Goal: Find specific page/section: Find specific page/section

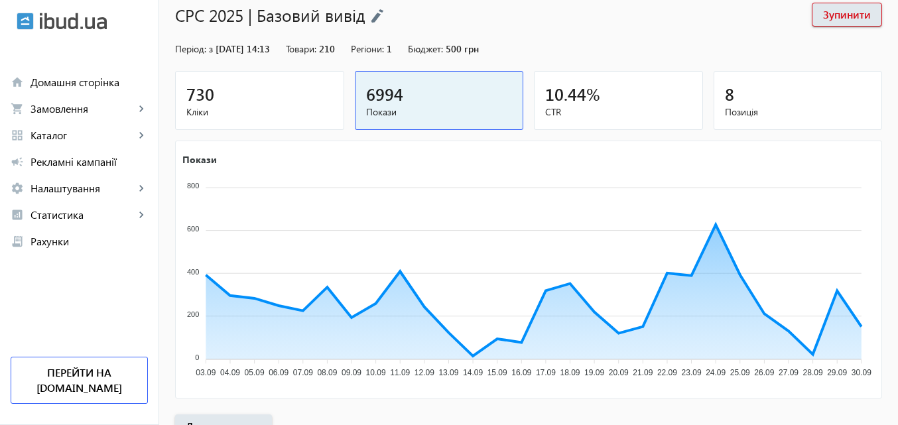
scroll to position [133, 0]
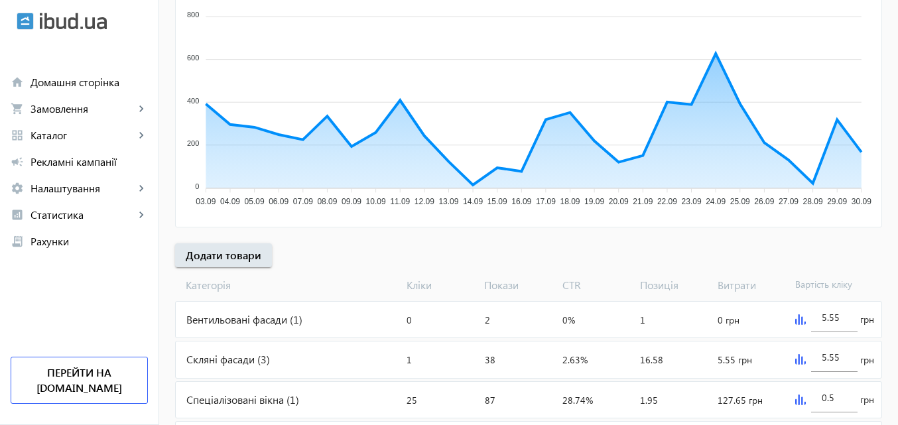
scroll to position [265, 0]
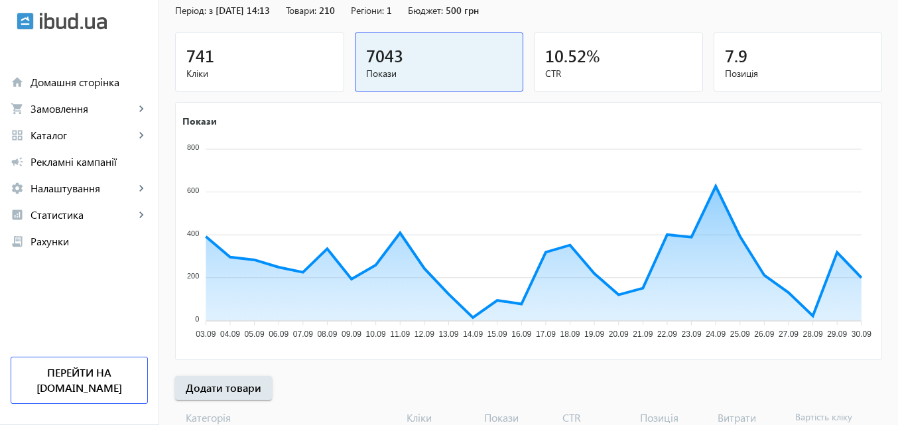
scroll to position [199, 0]
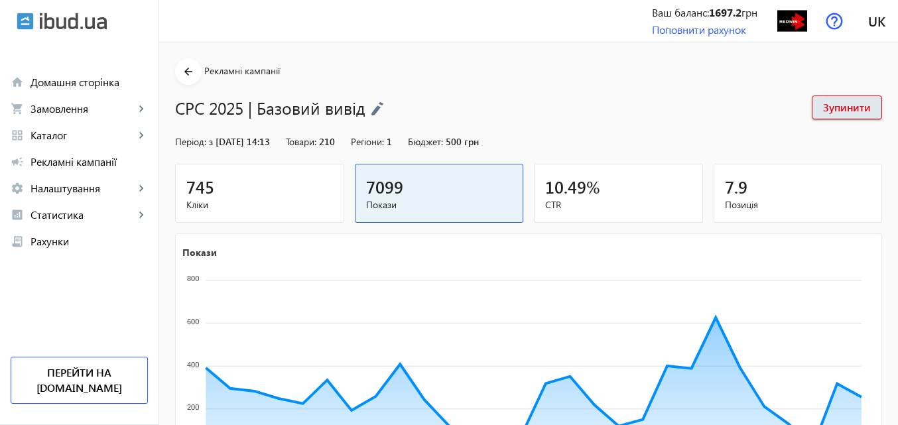
scroll to position [66, 0]
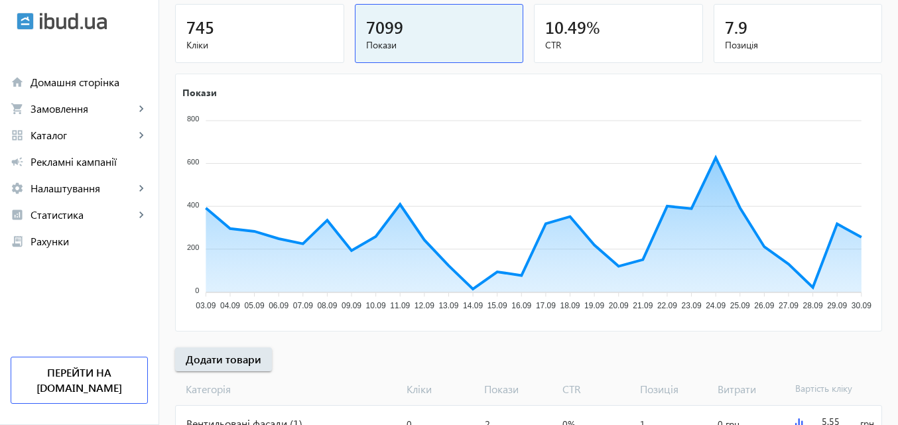
scroll to position [199, 0]
